Goal: Use online tool/utility: Use online tool/utility

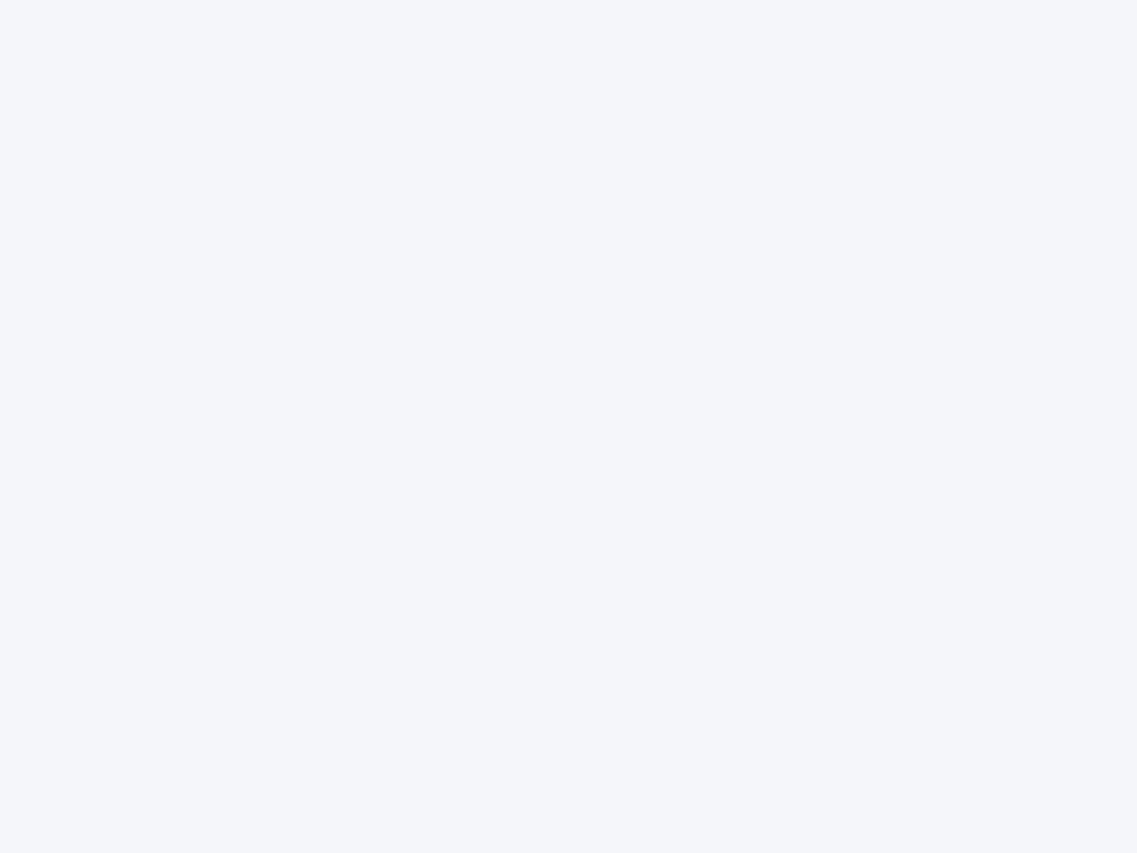
click at [569, 426] on div at bounding box center [568, 426] width 1137 height 853
